Goal: Transaction & Acquisition: Purchase product/service

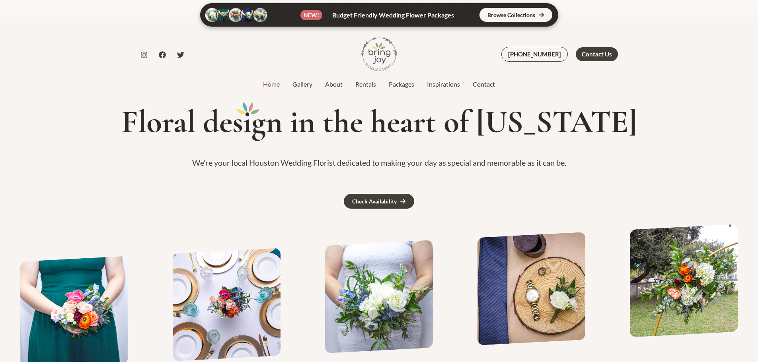
click at [502, 12] on link at bounding box center [379, 14] width 358 height 23
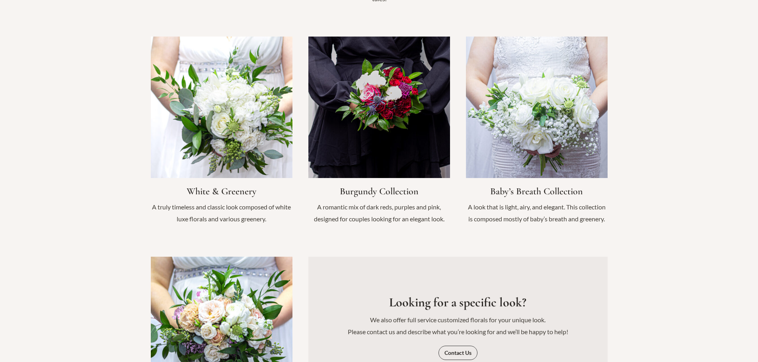
scroll to position [875, 0]
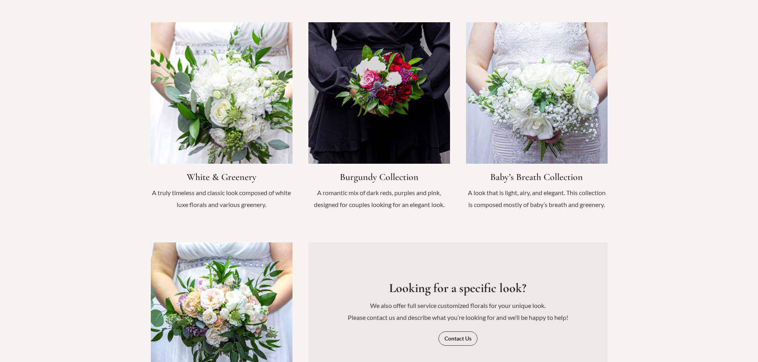
click at [213, 47] on link "Infobox Link" at bounding box center [222, 120] width 142 height 196
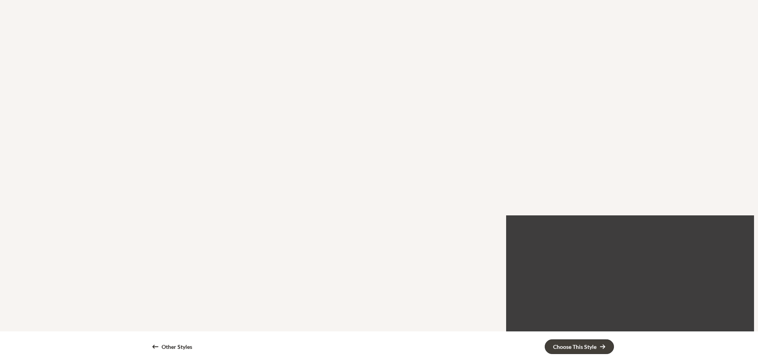
scroll to position [994, 0]
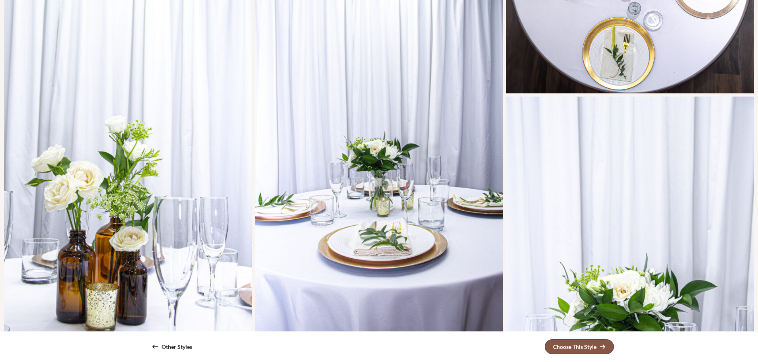
click at [562, 341] on link "Choose This Style" at bounding box center [578, 347] width 69 height 15
